Goal: Register for event/course

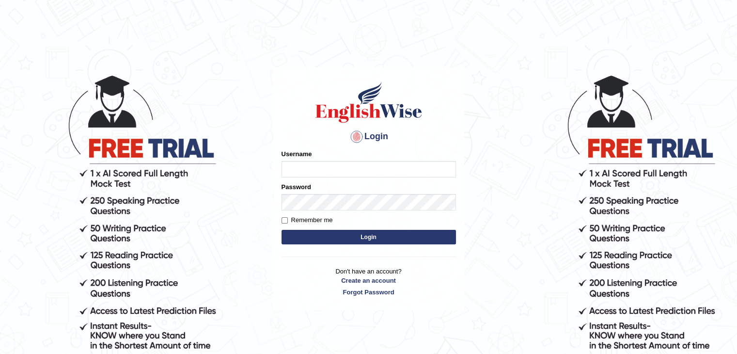
type input "AstiS"
click at [406, 233] on button "Login" at bounding box center [368, 237] width 174 height 15
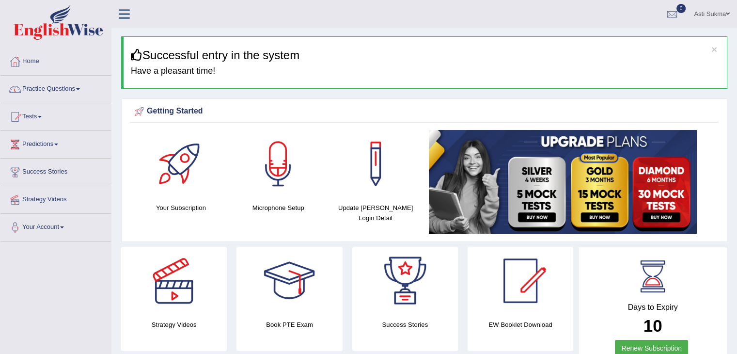
click at [41, 120] on link "Tests" at bounding box center [55, 115] width 110 height 24
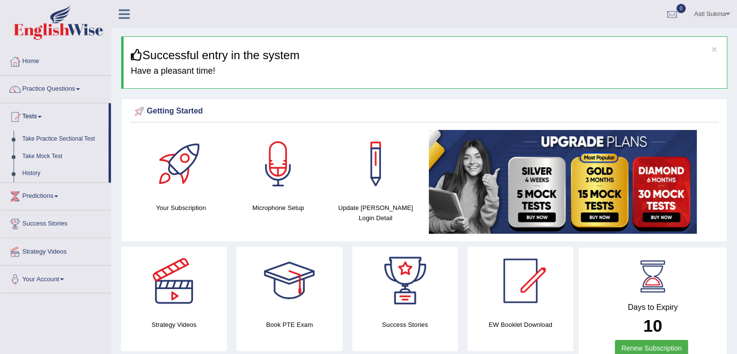
click at [42, 156] on link "Take Mock Test" at bounding box center [63, 156] width 91 height 17
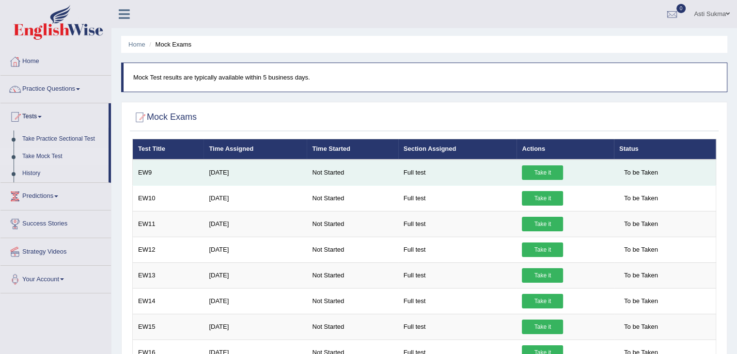
click at [550, 170] on link "Take it" at bounding box center [542, 172] width 41 height 15
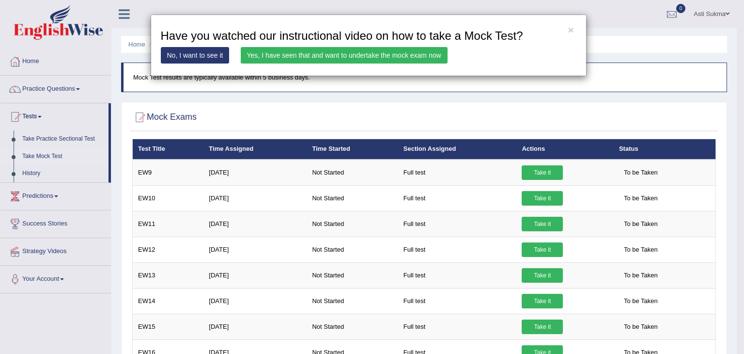
click at [396, 55] on link "Yes, I have seen that and want to undertake the mock exam now" at bounding box center [344, 55] width 207 height 16
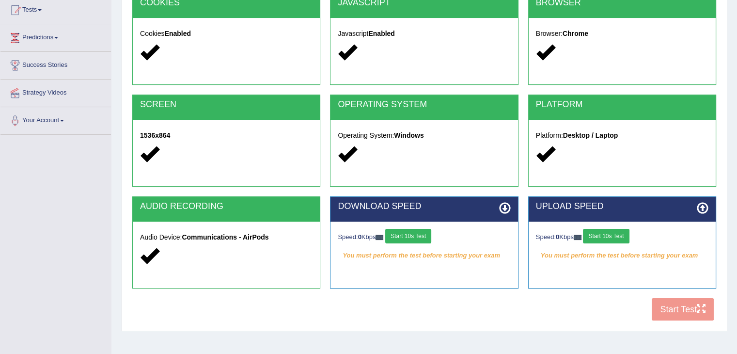
scroll to position [113, 0]
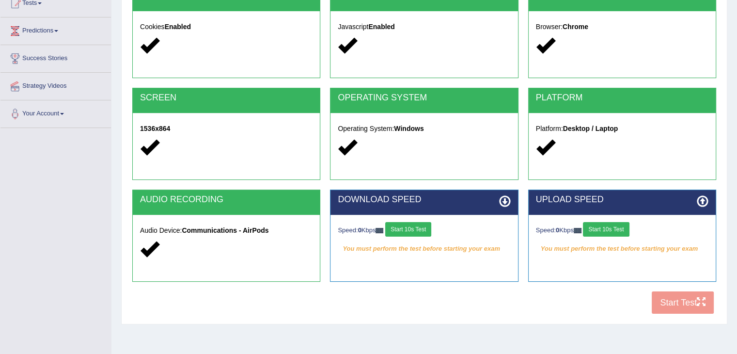
click at [204, 235] on div "Audio Device: Communications - AirPods" at bounding box center [226, 241] width 187 height 53
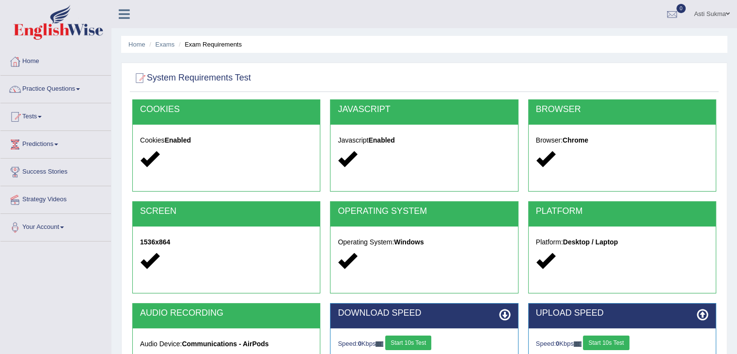
scroll to position [21, 0]
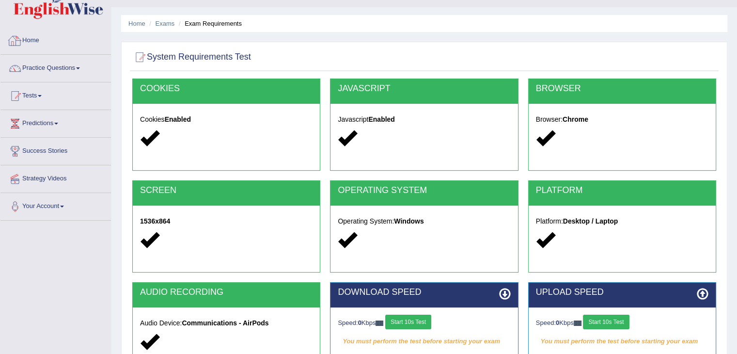
click at [35, 41] on link "Home" at bounding box center [55, 39] width 110 height 24
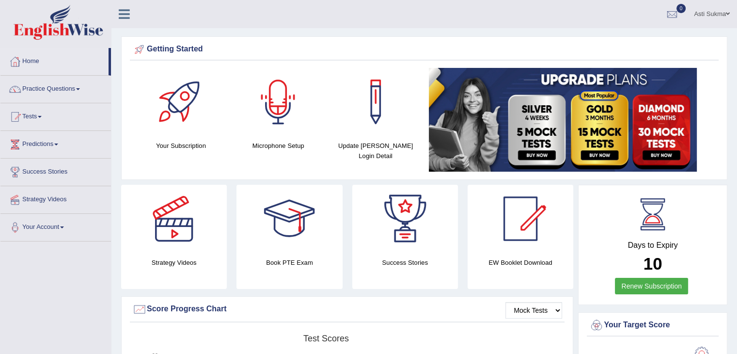
click at [294, 106] on div at bounding box center [278, 102] width 68 height 68
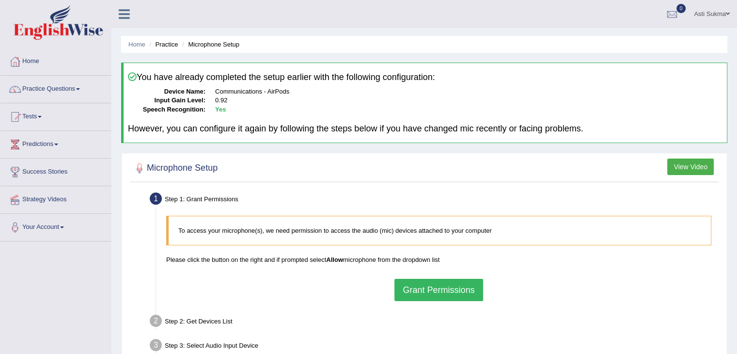
click at [460, 290] on button "Grant Permissions" at bounding box center [438, 289] width 88 height 22
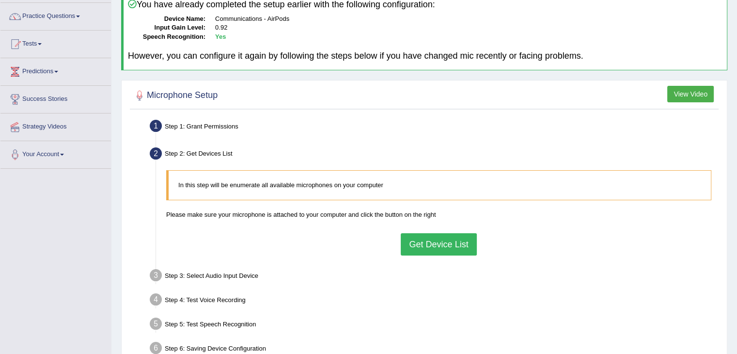
scroll to position [111, 0]
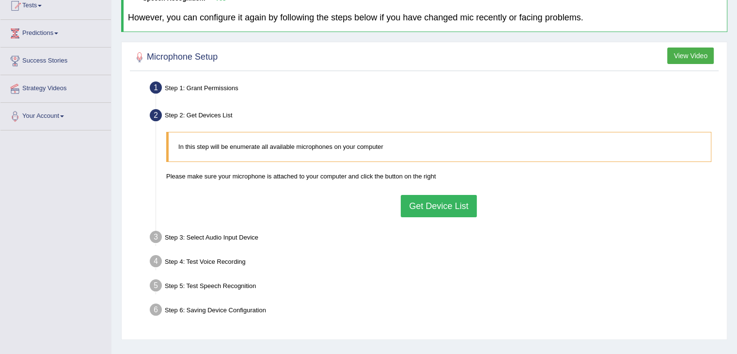
click at [421, 202] on button "Get Device List" at bounding box center [438, 206] width 76 height 22
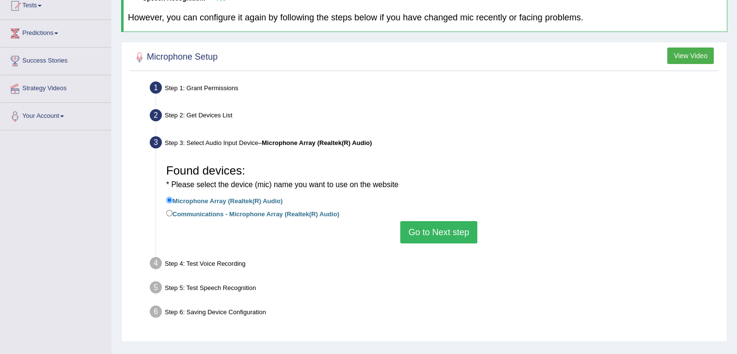
click at [226, 217] on label "Communications - Microphone Array (Realtek(R) Audio)" at bounding box center [252, 213] width 173 height 11
click at [172, 216] on input "Communications - Microphone Array (Realtek(R) Audio)" at bounding box center [169, 213] width 6 height 6
radio input "true"
click at [242, 200] on label "Microphone Array (Realtek(R) Audio)" at bounding box center [224, 200] width 116 height 11
click at [172, 200] on input "Microphone Array (Realtek(R) Audio)" at bounding box center [169, 200] width 6 height 6
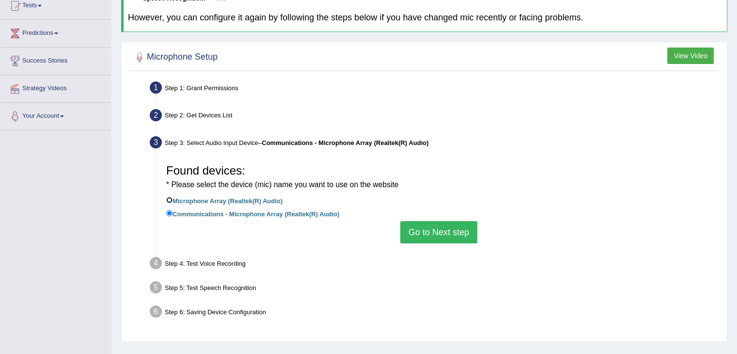
radio input "true"
click at [425, 227] on button "Go to Next step" at bounding box center [438, 232] width 77 height 22
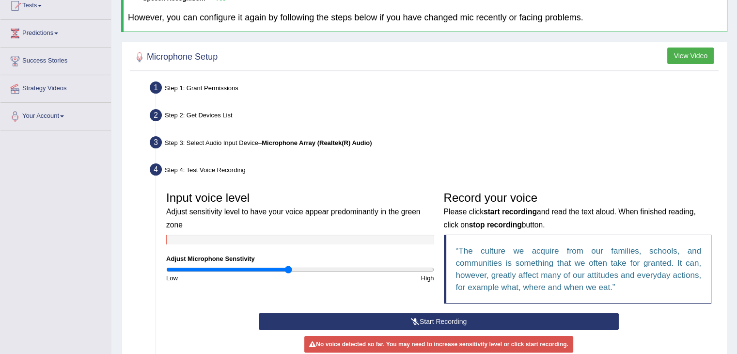
click at [424, 317] on button "Start Recording" at bounding box center [439, 321] width 360 height 16
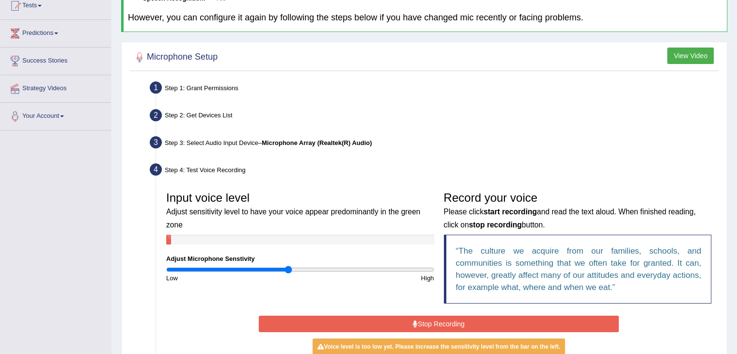
click at [424, 317] on button "Stop Recording" at bounding box center [439, 323] width 360 height 16
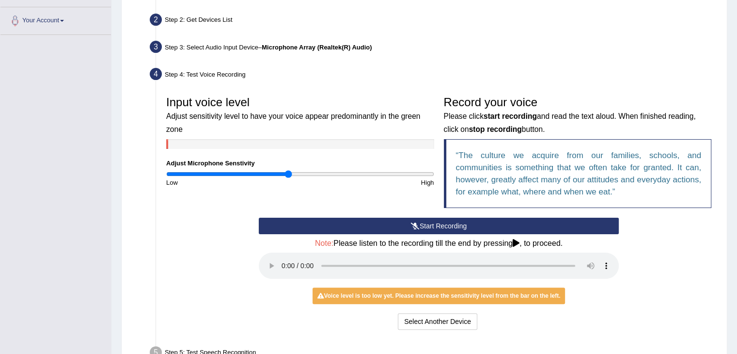
scroll to position [208, 0]
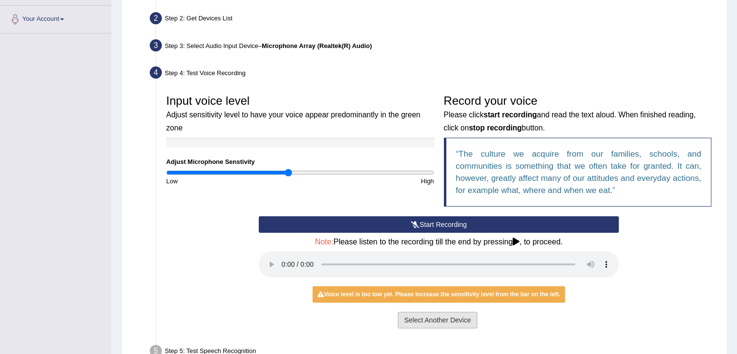
click at [436, 318] on button "Select Another Device" at bounding box center [437, 319] width 79 height 16
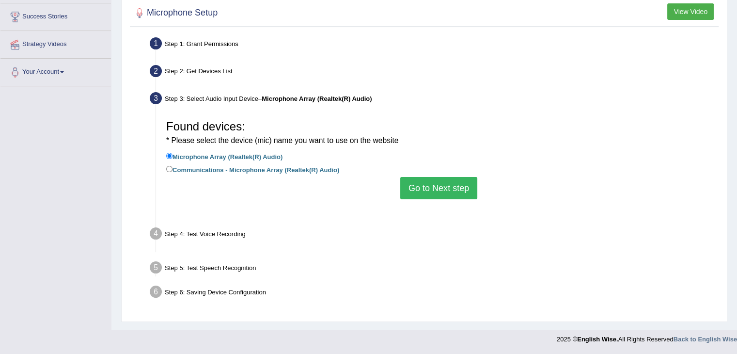
scroll to position [155, 0]
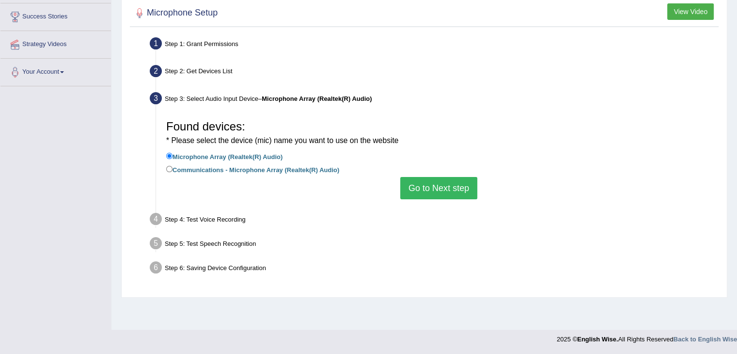
click at [449, 192] on button "Go to Next step" at bounding box center [438, 188] width 77 height 22
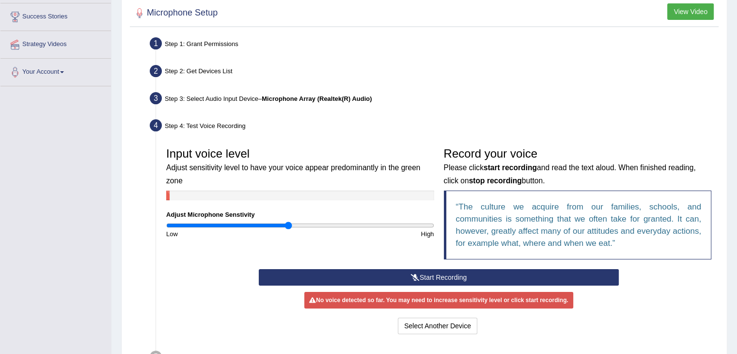
click at [447, 270] on button "Start Recording" at bounding box center [439, 277] width 360 height 16
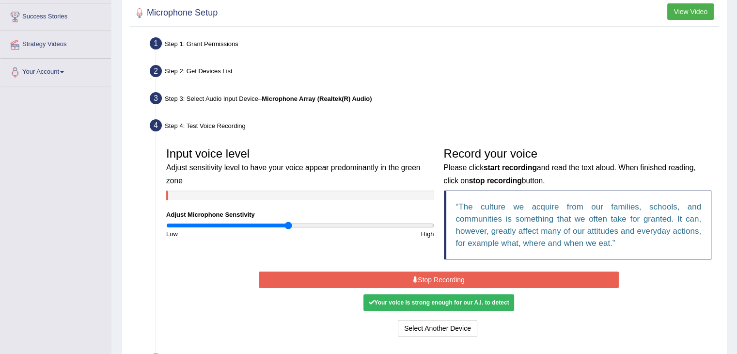
click at [459, 278] on button "Stop Recording" at bounding box center [439, 279] width 360 height 16
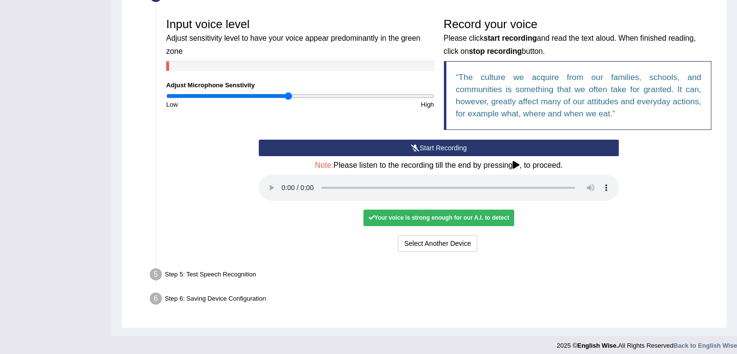
scroll to position [289, 0]
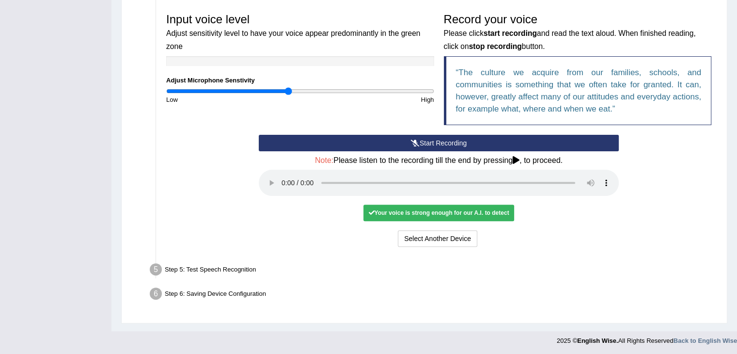
click at [441, 213] on div "Your voice is strong enough for our A.I. to detect" at bounding box center [438, 212] width 150 height 16
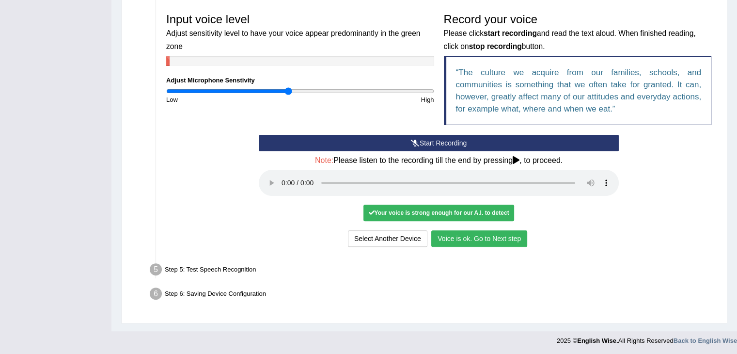
click at [480, 235] on button "Voice is ok. Go to Next step" at bounding box center [479, 238] width 96 height 16
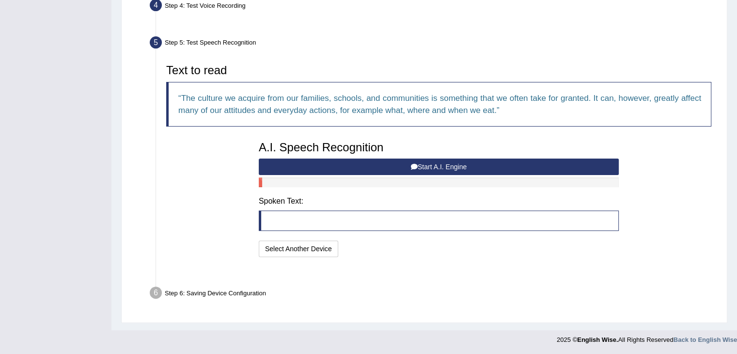
scroll to position [251, 0]
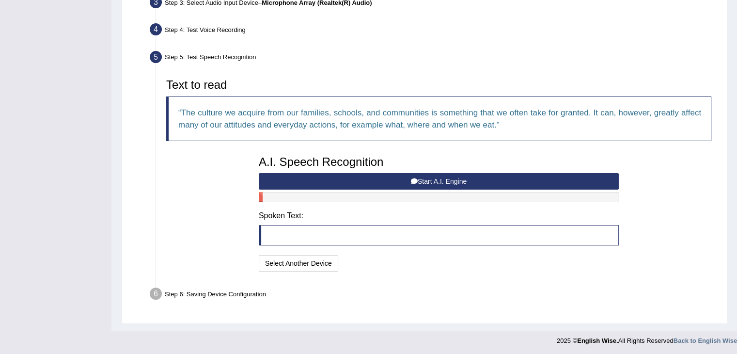
click at [430, 180] on button "Start A.I. Engine" at bounding box center [439, 181] width 360 height 16
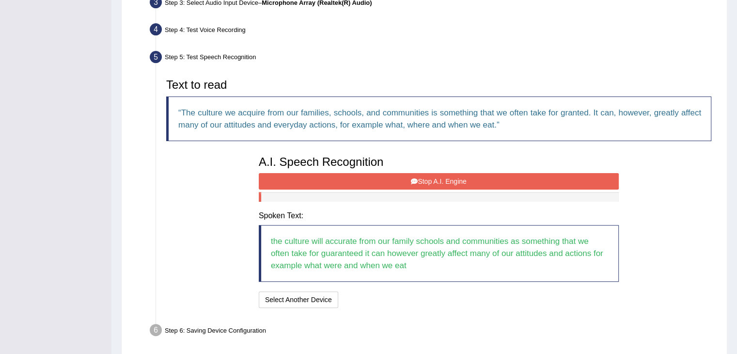
click at [443, 185] on button "Stop A.I. Engine" at bounding box center [439, 181] width 360 height 16
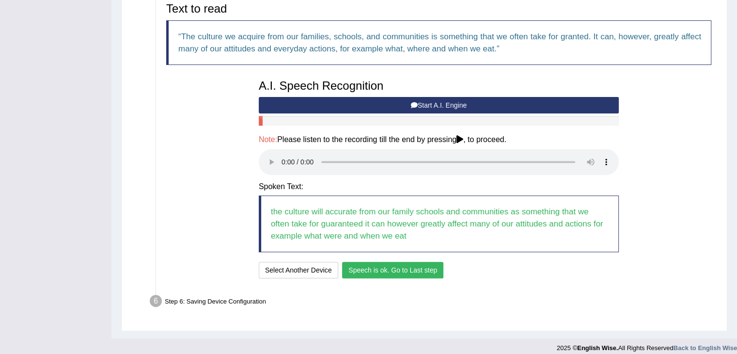
scroll to position [334, 0]
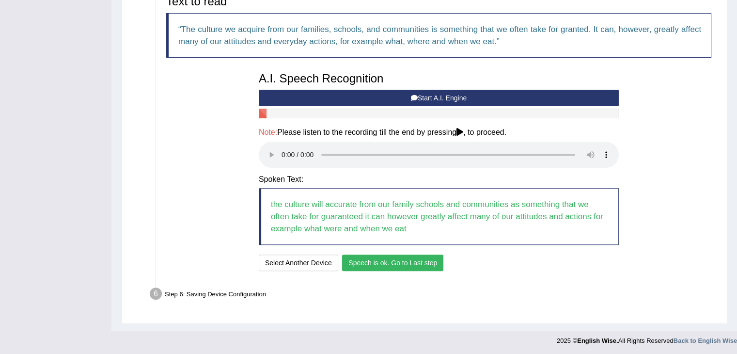
click at [402, 262] on button "Speech is ok. Go to Last step" at bounding box center [392, 262] width 101 height 16
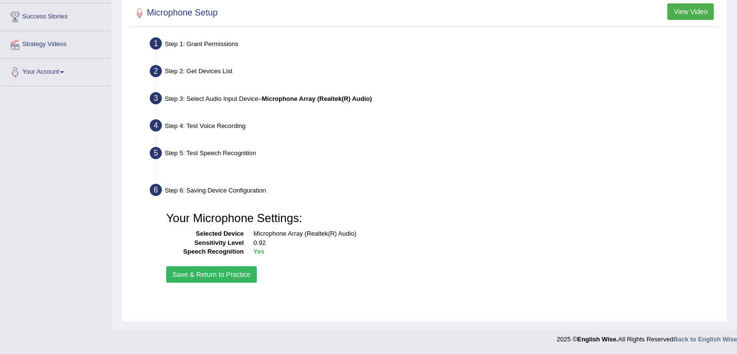
scroll to position [155, 0]
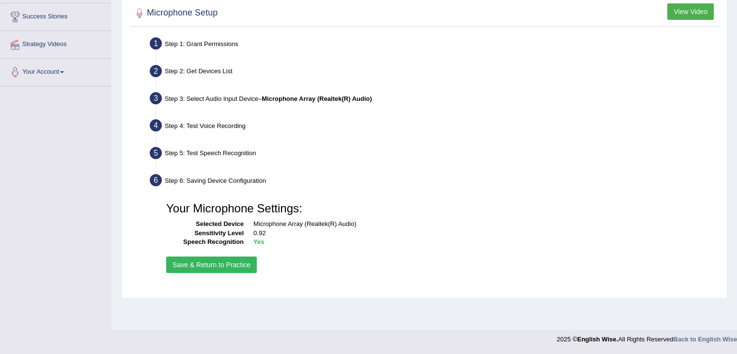
click at [208, 264] on button "Save & Return to Practice" at bounding box center [211, 264] width 91 height 16
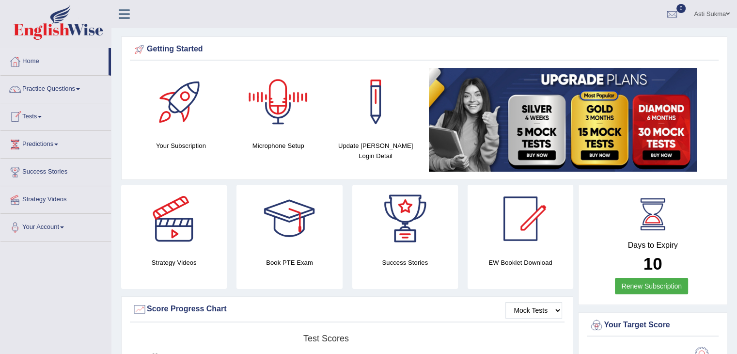
click at [48, 117] on link "Tests" at bounding box center [55, 115] width 110 height 24
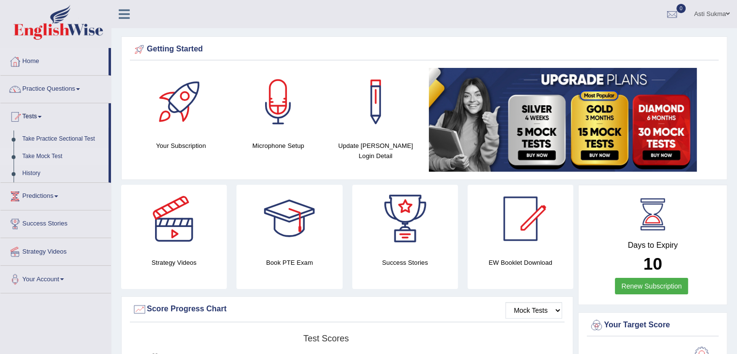
click at [46, 157] on link "Take Mock Test" at bounding box center [63, 156] width 91 height 17
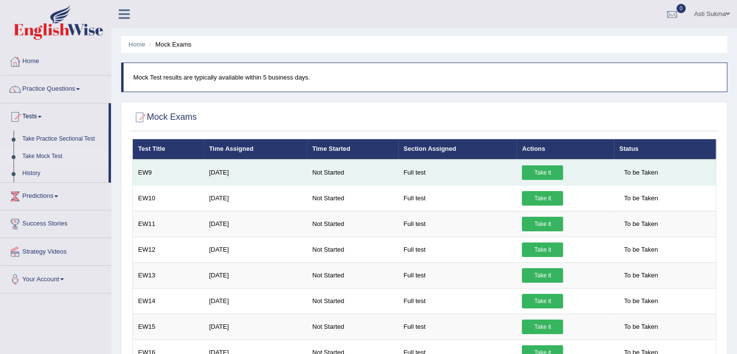
click at [527, 176] on link "Take it" at bounding box center [542, 172] width 41 height 15
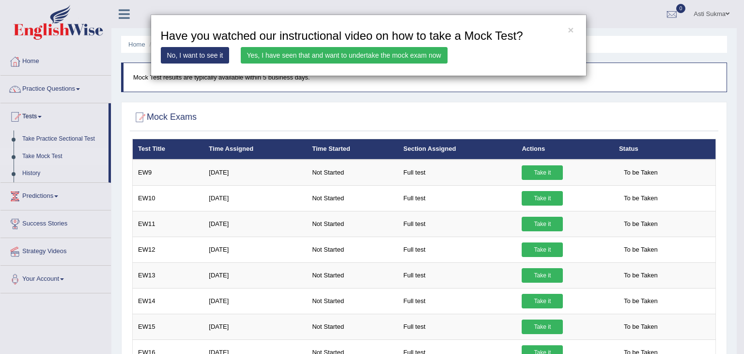
click at [440, 59] on link "Yes, I have seen that and want to undertake the mock exam now" at bounding box center [344, 55] width 207 height 16
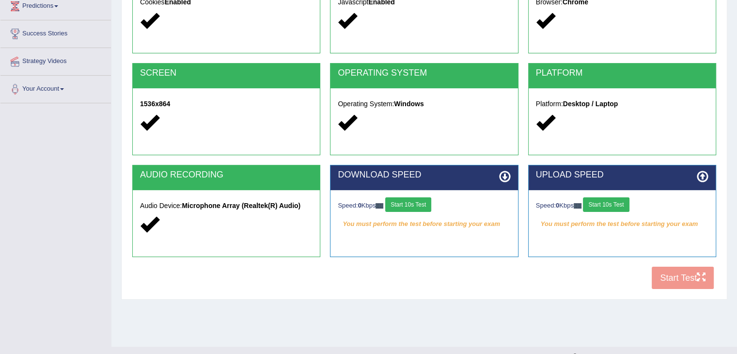
scroll to position [141, 0]
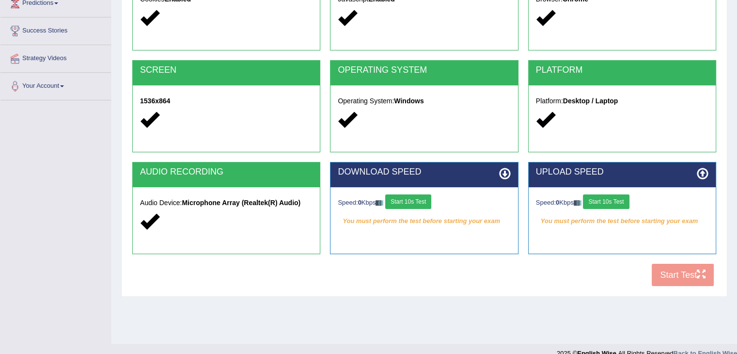
click at [418, 203] on button "Start 10s Test" at bounding box center [408, 201] width 46 height 15
click at [611, 198] on button "Start 10s Test" at bounding box center [606, 201] width 46 height 15
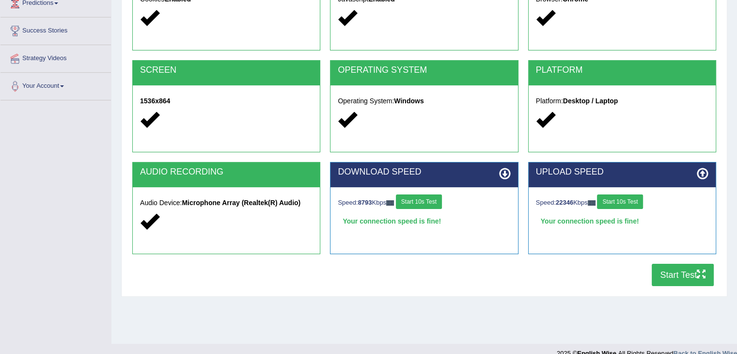
click at [700, 264] on button "Start Test" at bounding box center [682, 274] width 62 height 22
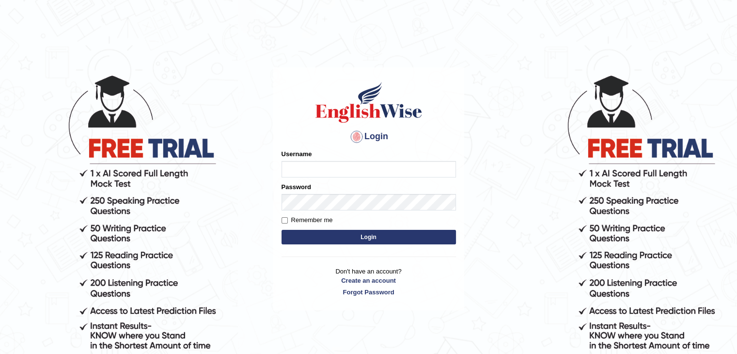
type input "AstiS"
click at [394, 232] on button "Login" at bounding box center [368, 237] width 174 height 15
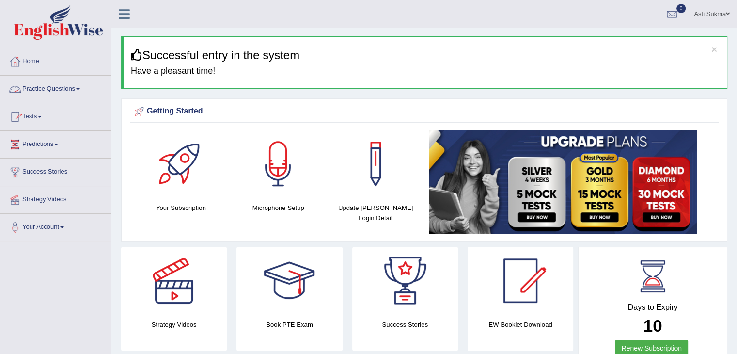
click at [43, 119] on link "Tests" at bounding box center [55, 115] width 110 height 24
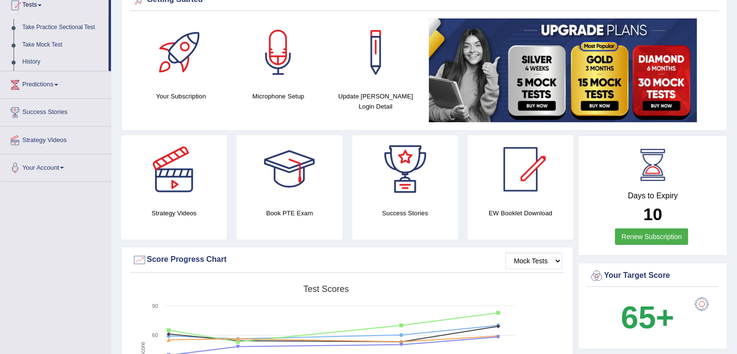
scroll to position [85, 0]
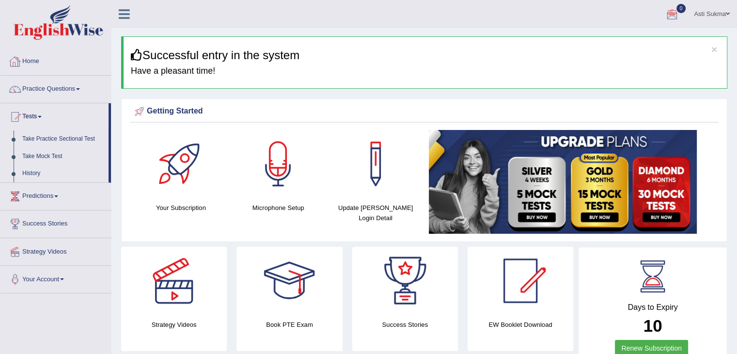
click at [26, 59] on link "Home" at bounding box center [55, 60] width 110 height 24
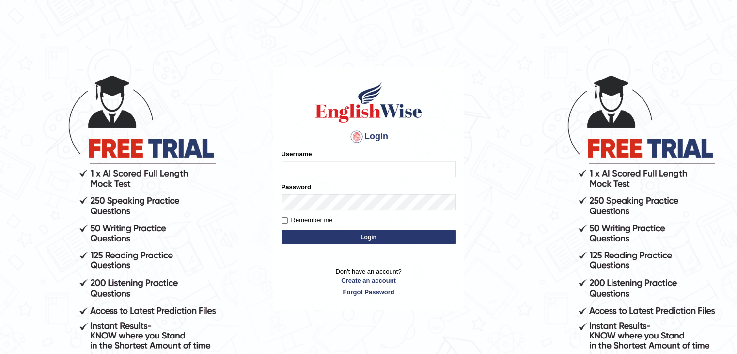
type input "AstiS"
click at [318, 238] on button "Login" at bounding box center [368, 237] width 174 height 15
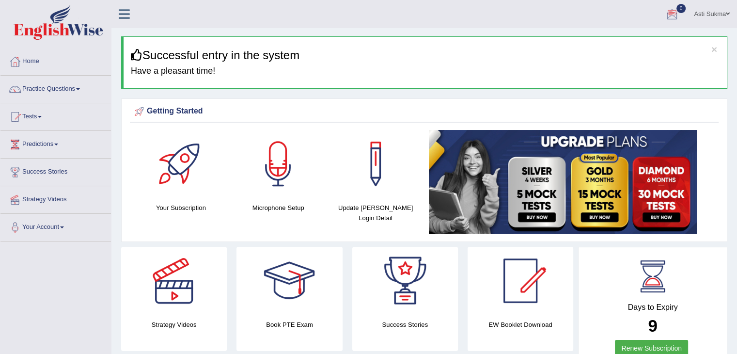
click at [665, 10] on div at bounding box center [671, 14] width 15 height 15
click at [34, 115] on link "Tests" at bounding box center [55, 115] width 110 height 24
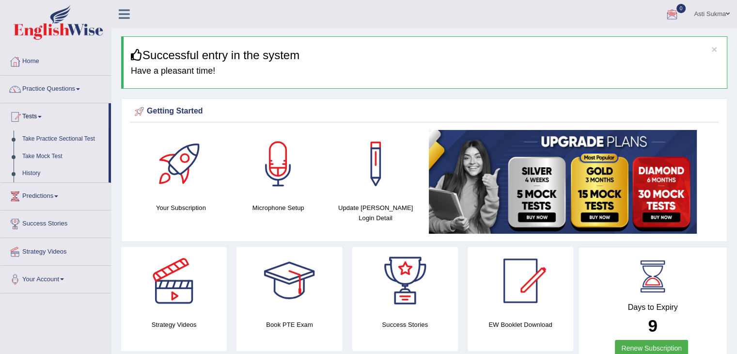
click at [51, 152] on link "Take Mock Test" at bounding box center [63, 156] width 91 height 17
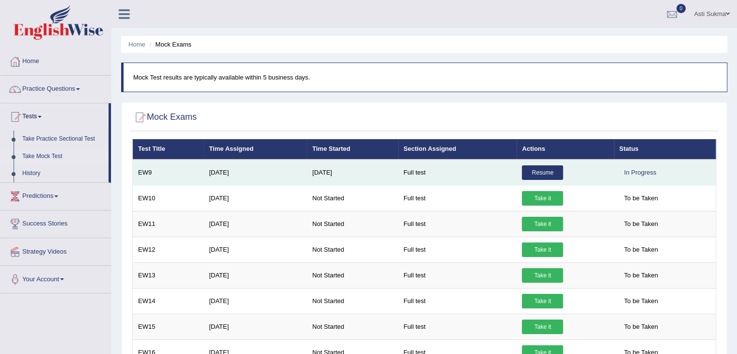
click at [546, 168] on link "Resume" at bounding box center [542, 172] width 41 height 15
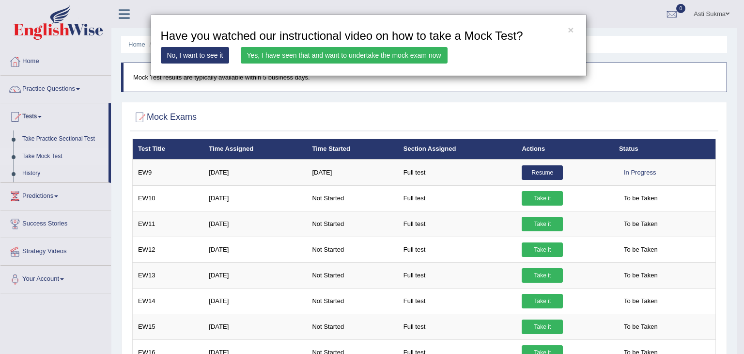
click at [402, 55] on link "Yes, I have seen that and want to undertake the mock exam now" at bounding box center [344, 55] width 207 height 16
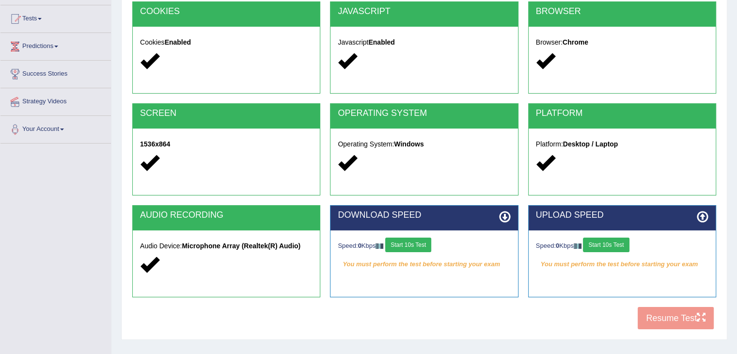
scroll to position [155, 0]
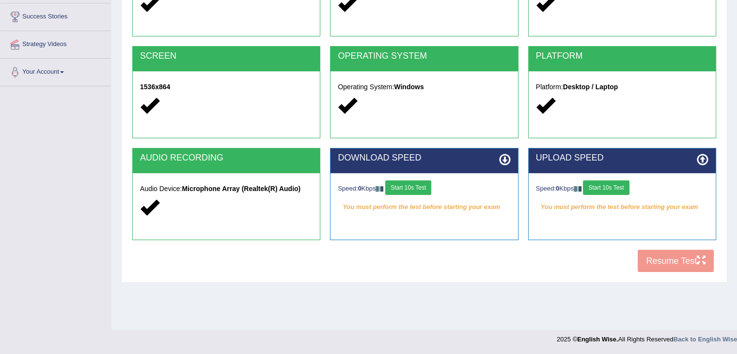
click at [424, 186] on button "Start 10s Test" at bounding box center [408, 187] width 46 height 15
click at [610, 186] on button "Start 10s Test" at bounding box center [606, 187] width 46 height 15
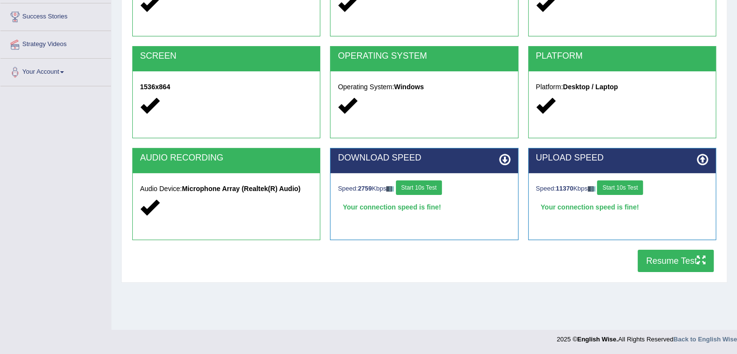
click at [691, 264] on button "Resume Test" at bounding box center [675, 260] width 76 height 22
